Goal: Task Accomplishment & Management: Use online tool/utility

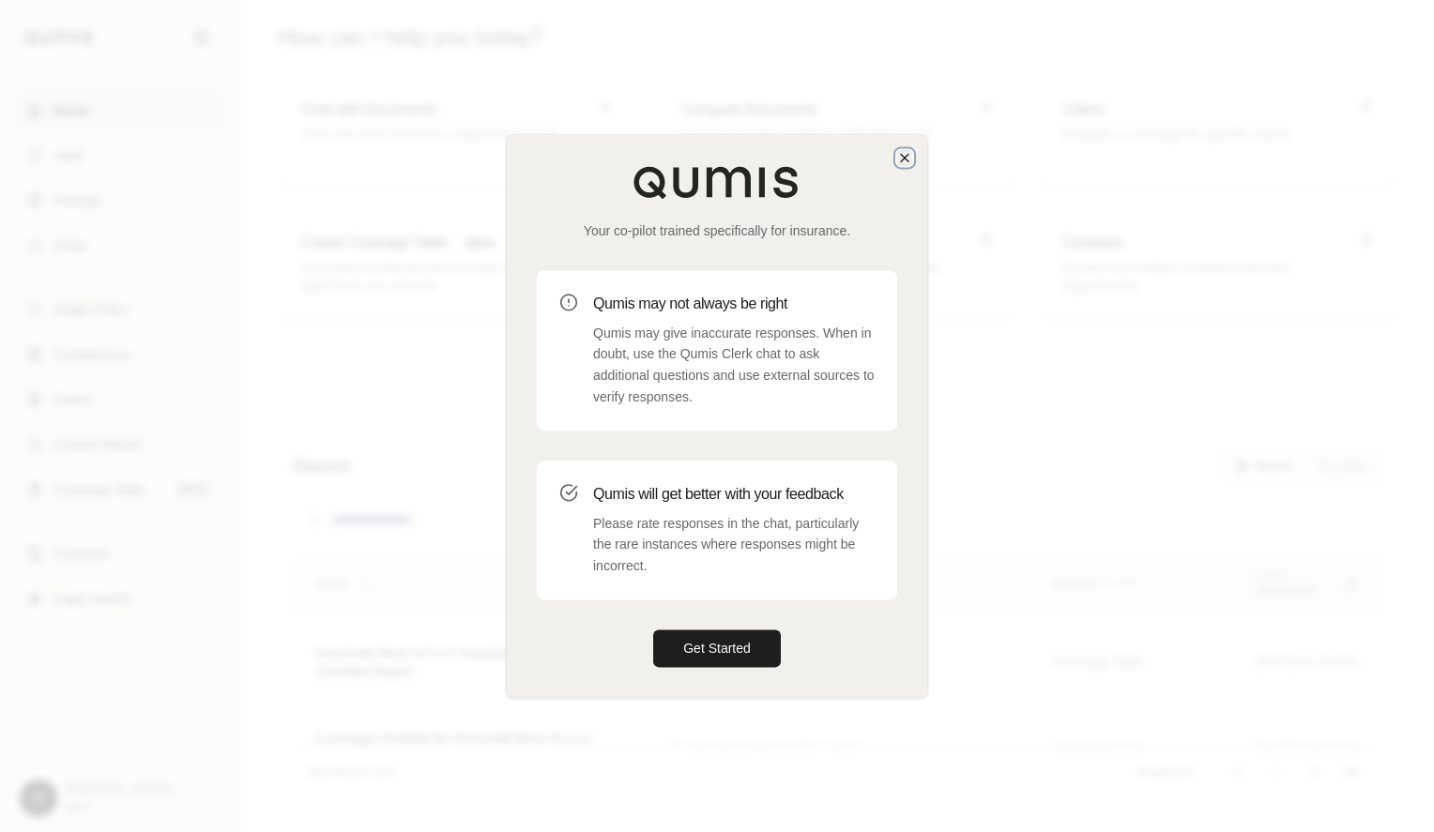
click at [905, 157] on icon "button" at bounding box center [905, 158] width 8 height 8
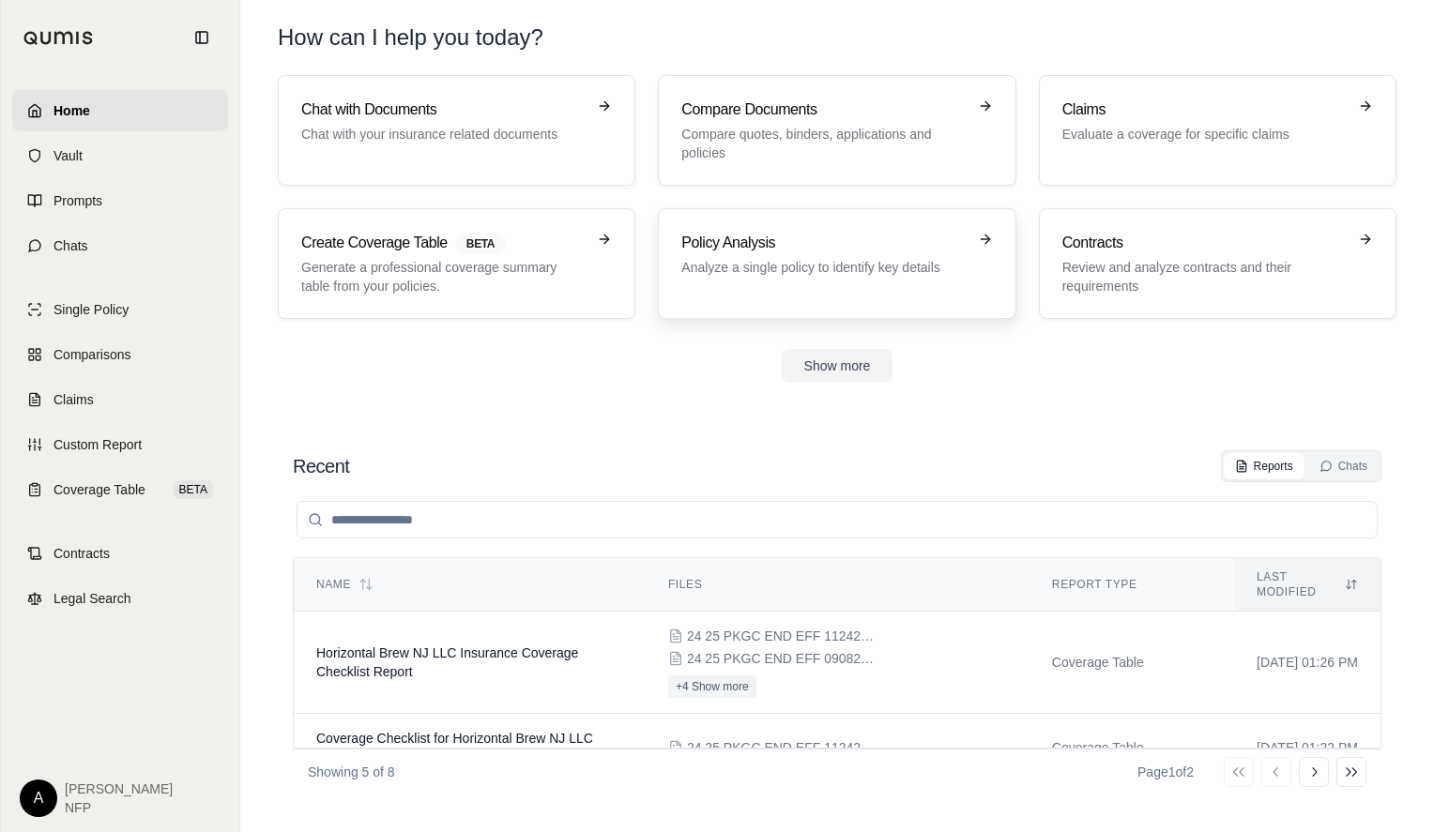
click at [819, 253] on h3 "Policy Analysis" at bounding box center [823, 243] width 284 height 23
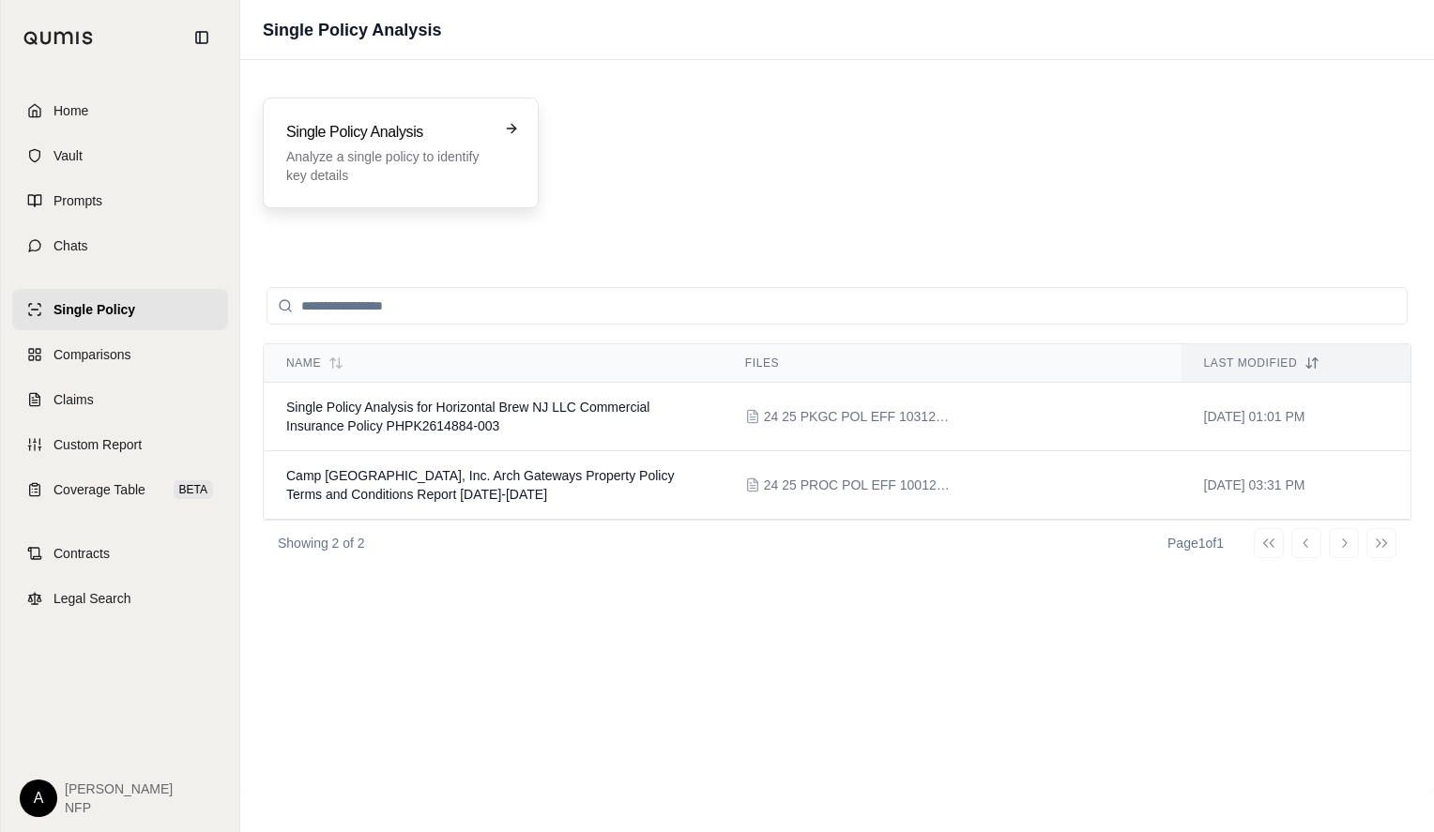
click at [434, 144] on div "Single Policy Analysis Analyze a single policy to identify key details" at bounding box center [387, 153] width 203 height 64
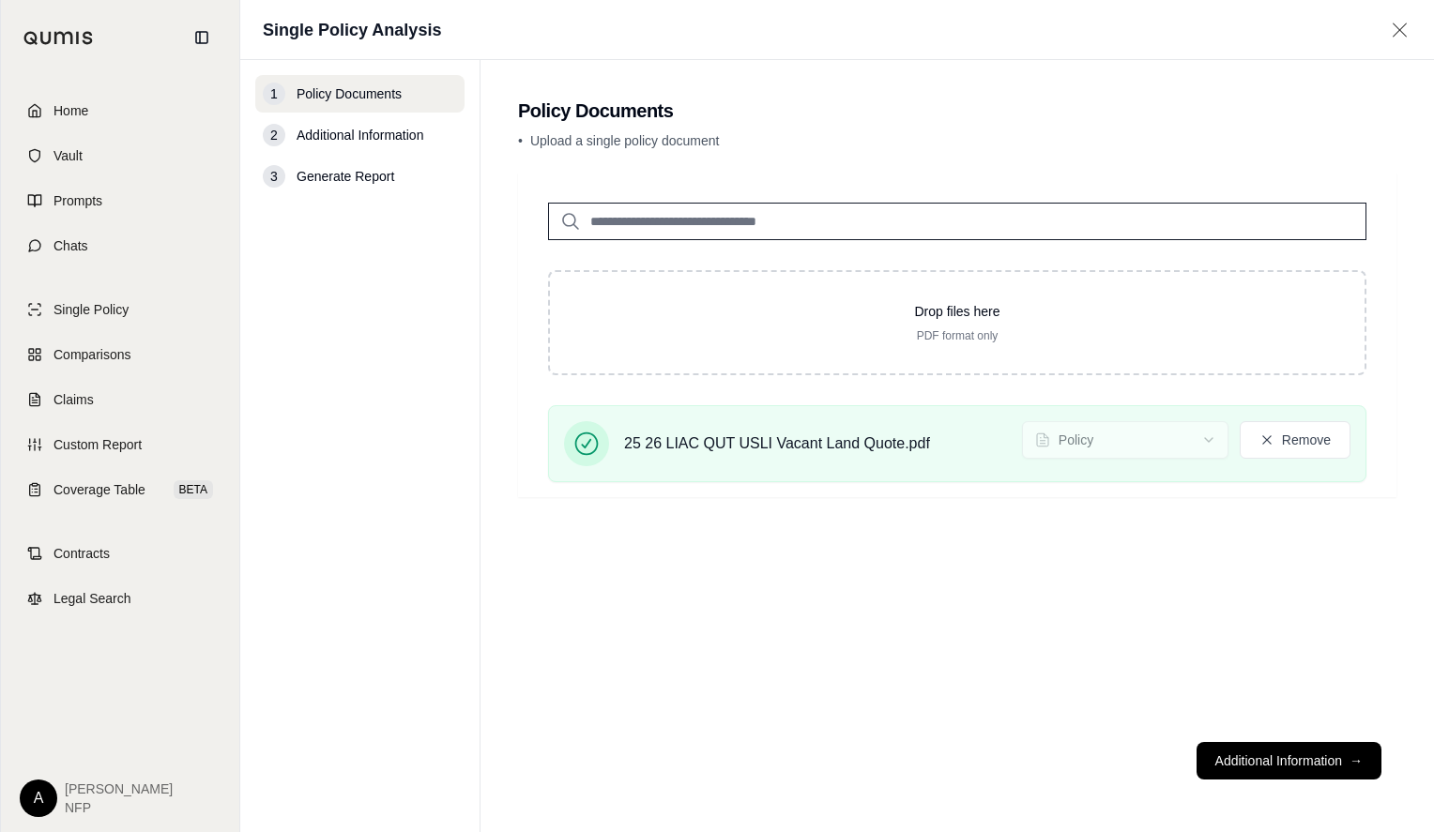
click at [1320, 753] on button "Additional Information →" at bounding box center [1288, 761] width 185 height 38
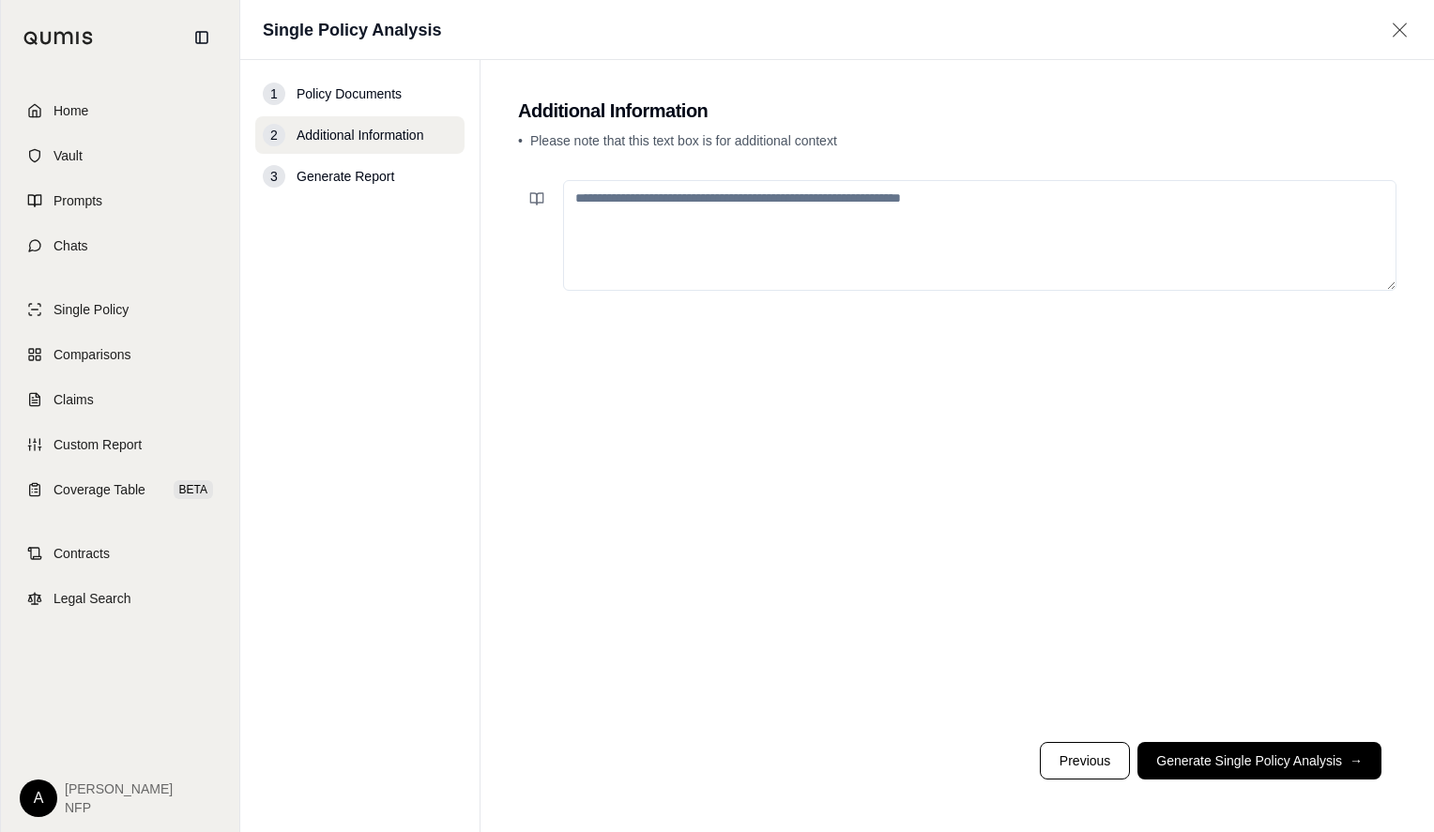
click at [1320, 753] on button "Generate Single Policy Analysis →" at bounding box center [1259, 761] width 244 height 38
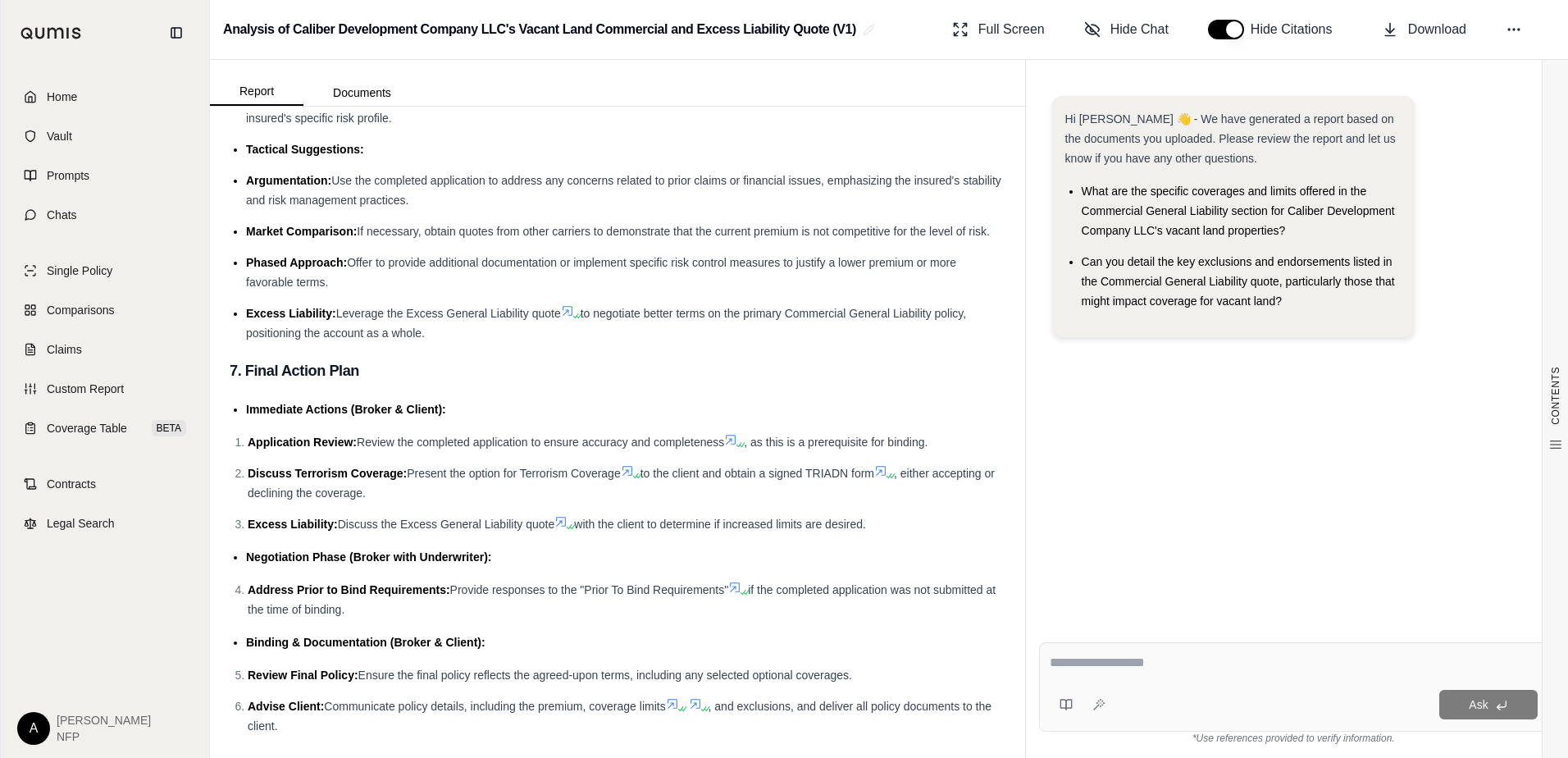
scroll to position [3114, 0]
